Goal: Task Accomplishment & Management: Manage account settings

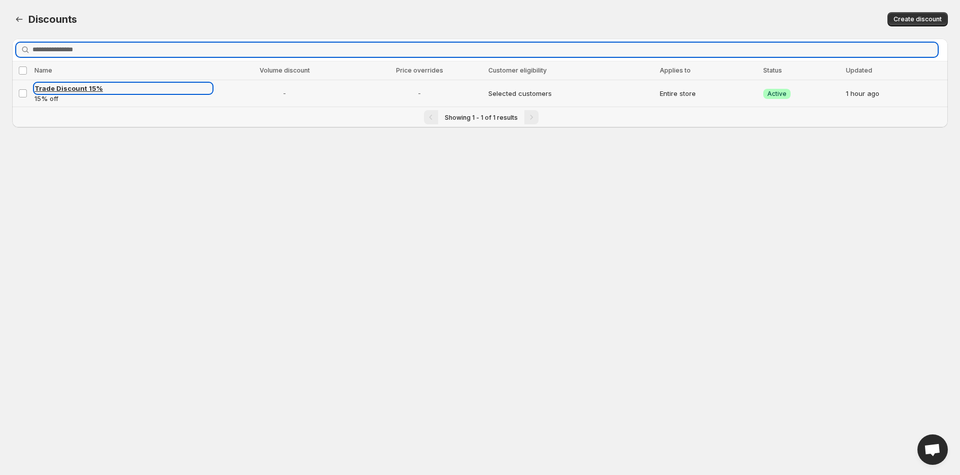
click at [71, 91] on span "Trade Discount 15%" at bounding box center [68, 88] width 68 height 8
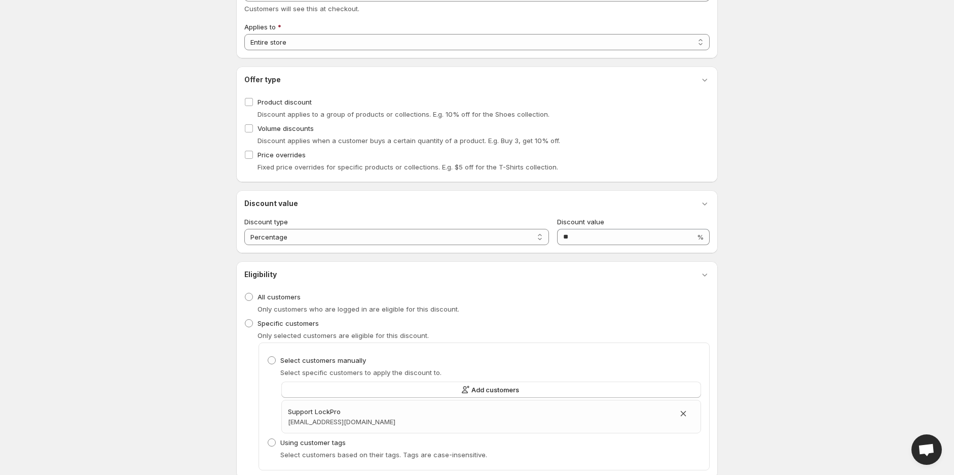
scroll to position [190, 0]
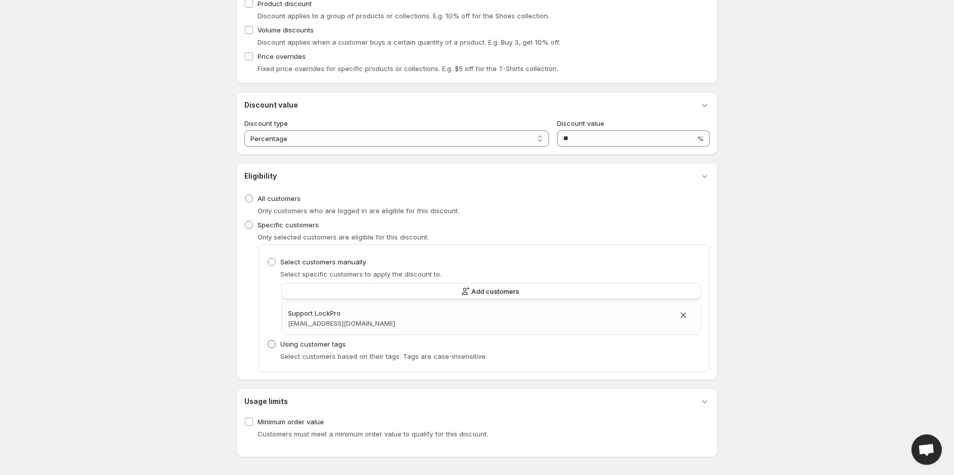
click at [293, 349] on label "Using customer tags" at bounding box center [306, 344] width 79 height 14
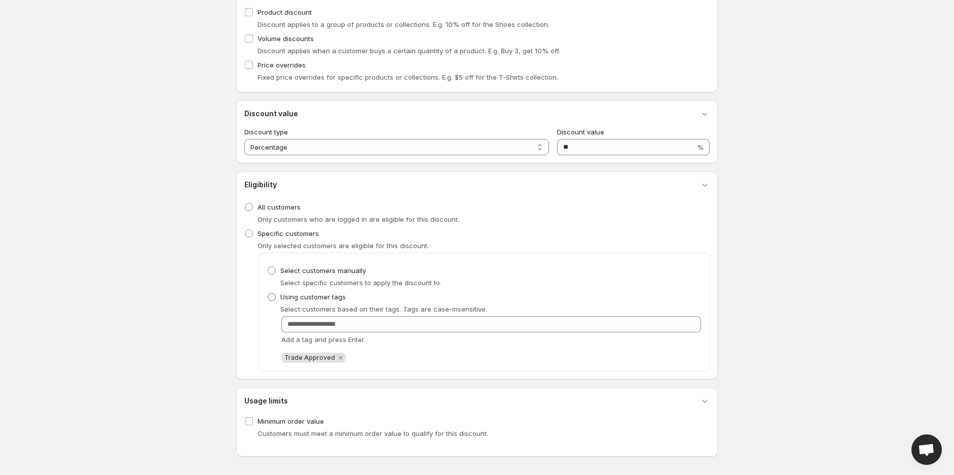
scroll to position [180, 0]
click at [306, 273] on span "Select customers manually" at bounding box center [323, 271] width 86 height 8
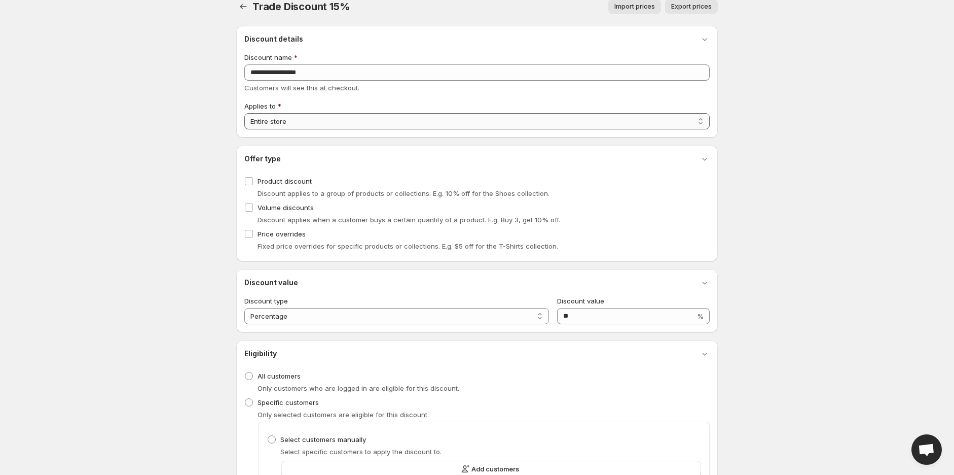
scroll to position [0, 0]
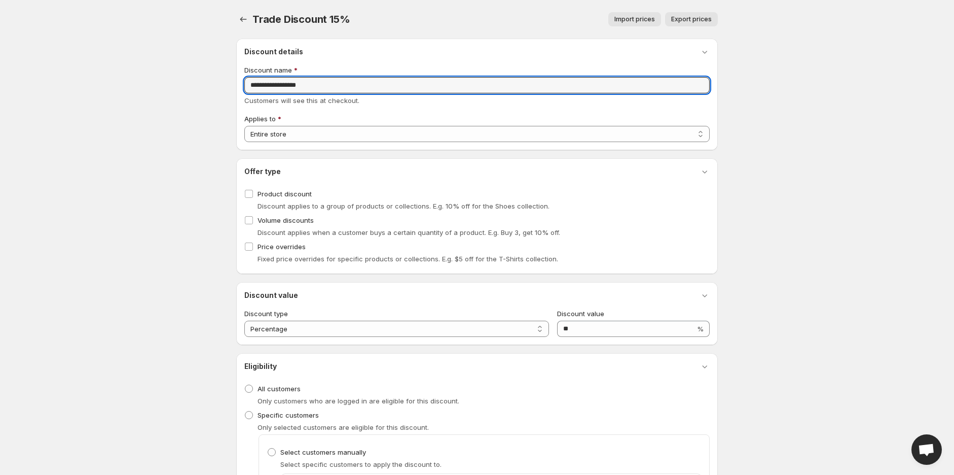
drag, startPoint x: 321, startPoint y: 90, endPoint x: 239, endPoint y: 85, distance: 82.8
click at [239, 85] on div "**********" at bounding box center [477, 95] width 482 height 112
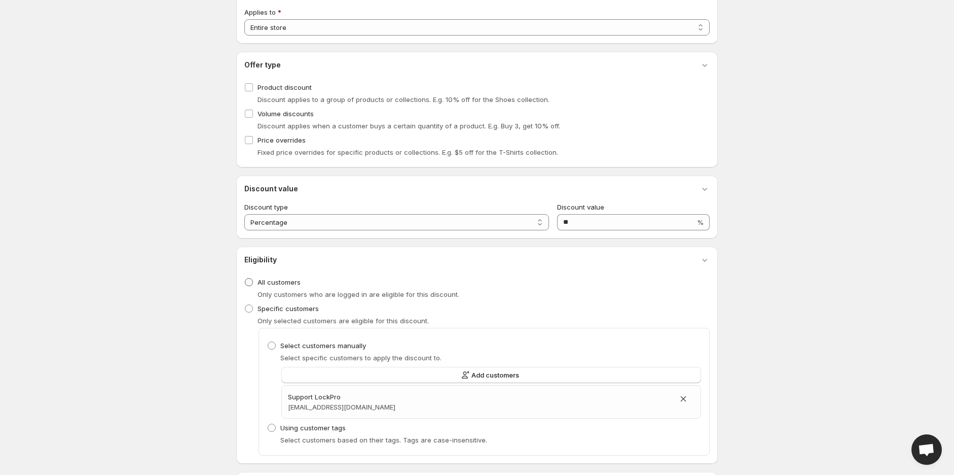
scroll to position [113, 0]
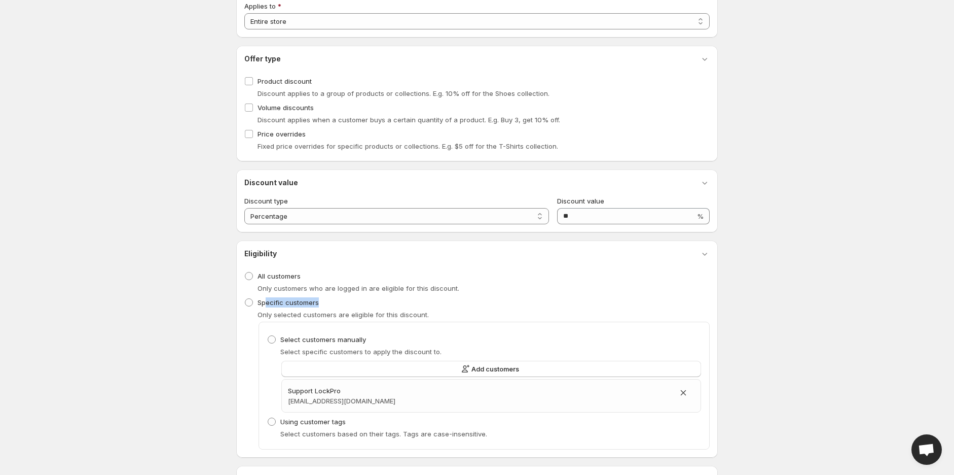
drag, startPoint x: 325, startPoint y: 302, endPoint x: 285, endPoint y: 313, distance: 41.2
click at [267, 301] on div "Specific customers Only selected customers are eligible for this discount." at bounding box center [476, 307] width 465 height 24
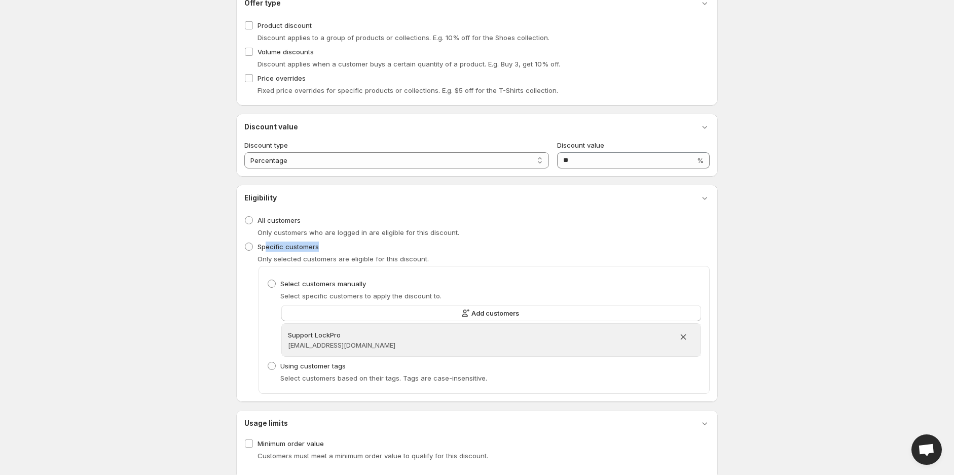
scroll to position [169, 0]
drag, startPoint x: 348, startPoint y: 328, endPoint x: 287, endPoint y: 335, distance: 60.8
click at [287, 335] on div "Support LockPro support@lockpro.io" at bounding box center [491, 339] width 419 height 32
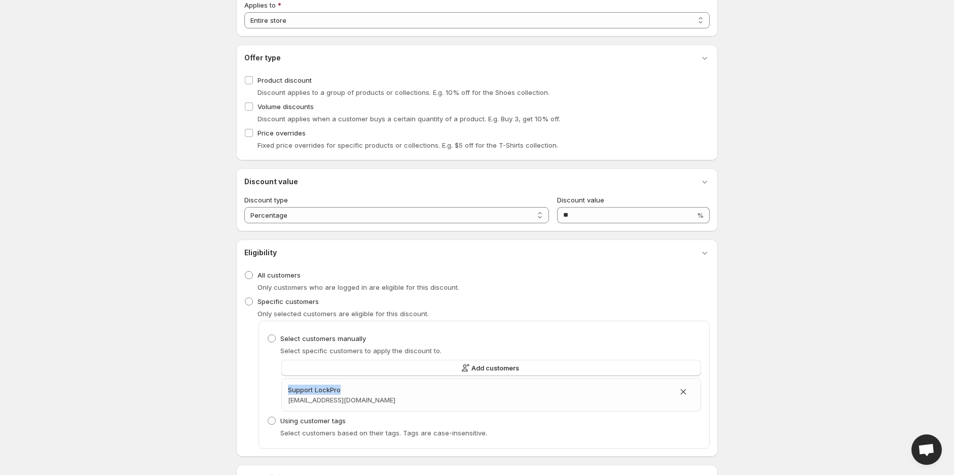
scroll to position [113, 0]
